Goal: Task Accomplishment & Management: Manage account settings

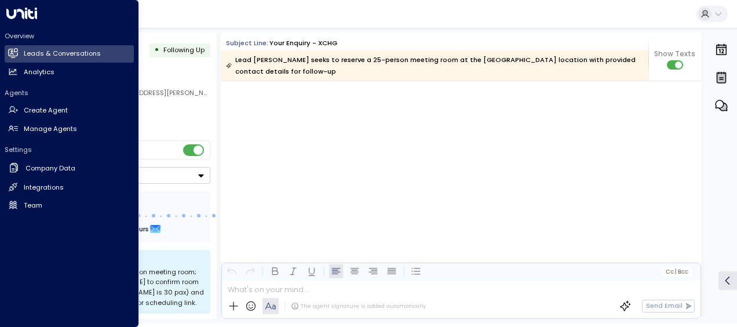
scroll to position [1434, 0]
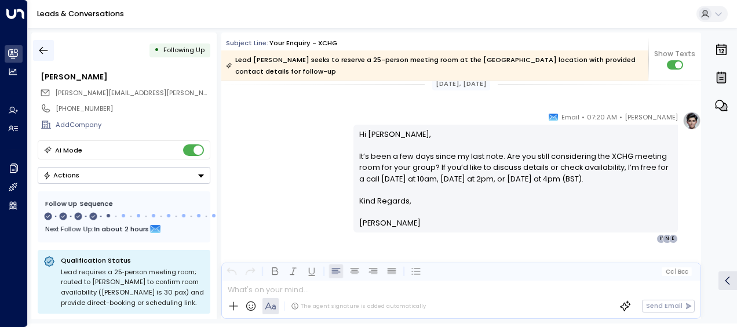
click at [48, 54] on icon "button" at bounding box center [44, 51] width 12 height 12
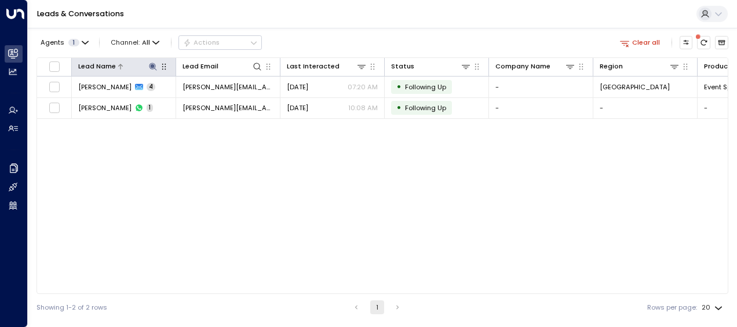
click at [151, 62] on icon at bounding box center [152, 66] width 9 height 9
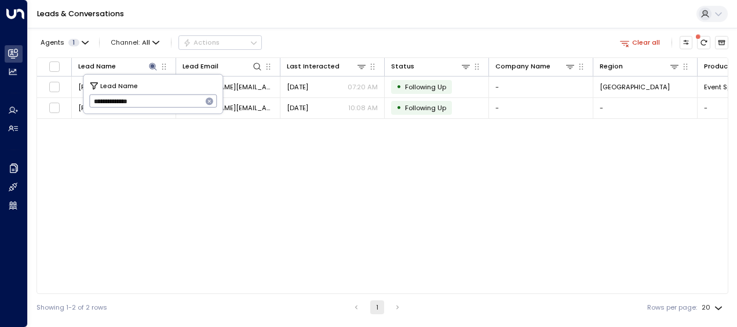
click at [212, 100] on icon "button" at bounding box center [210, 101] width 8 height 8
click at [125, 149] on div "Lead Name Lead Email Last Interacted Status Company Name Region Product # of pe…" at bounding box center [383, 175] width 692 height 236
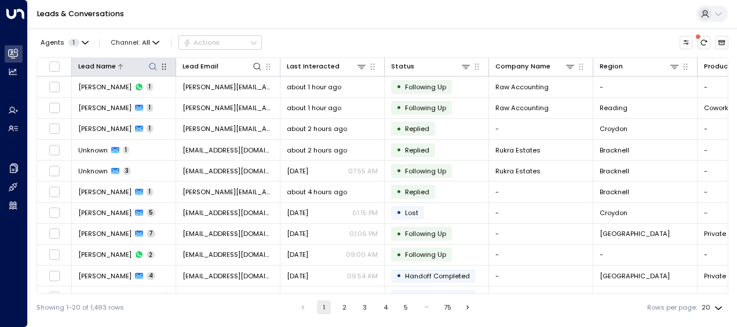
click at [148, 65] on icon at bounding box center [152, 66] width 9 height 9
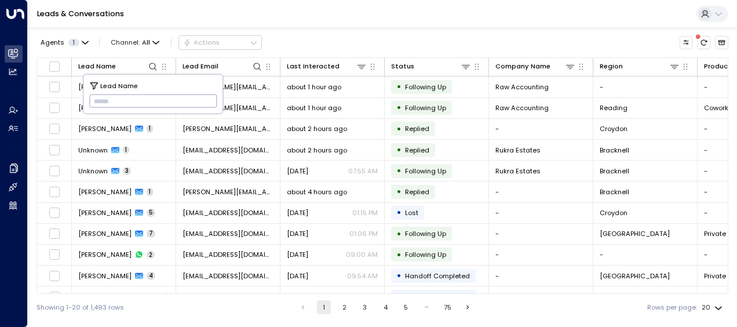
type input "**********"
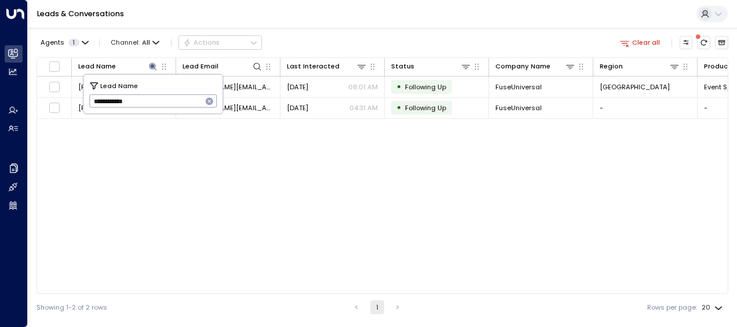
click at [238, 165] on div "Lead Name Lead Email Last Interacted Status Company Name Region Product # of pe…" at bounding box center [383, 175] width 692 height 236
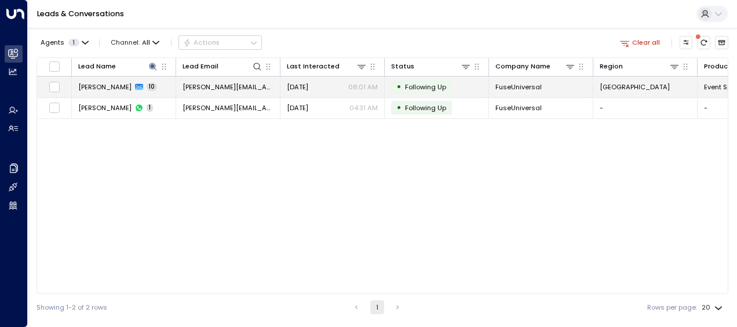
click at [308, 85] on span "[DATE]" at bounding box center [297, 86] width 21 height 9
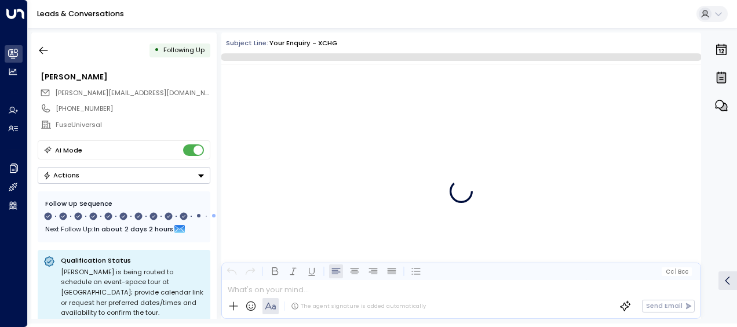
scroll to position [4942, 0]
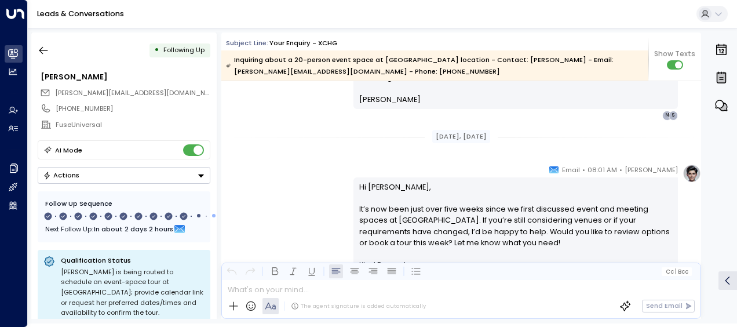
click at [64, 171] on div "Actions" at bounding box center [61, 175] width 37 height 8
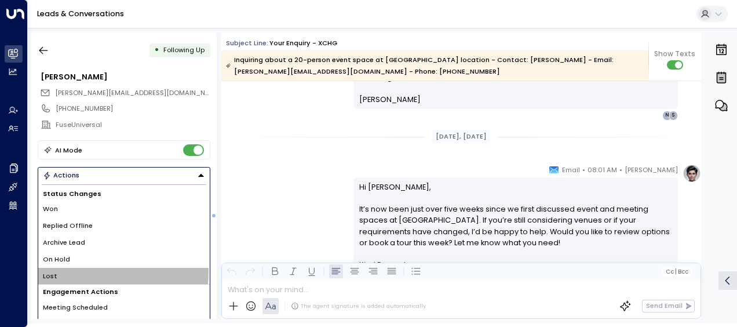
click at [64, 270] on li "Lost" at bounding box center [124, 276] width 172 height 17
